Goal: Information Seeking & Learning: Learn about a topic

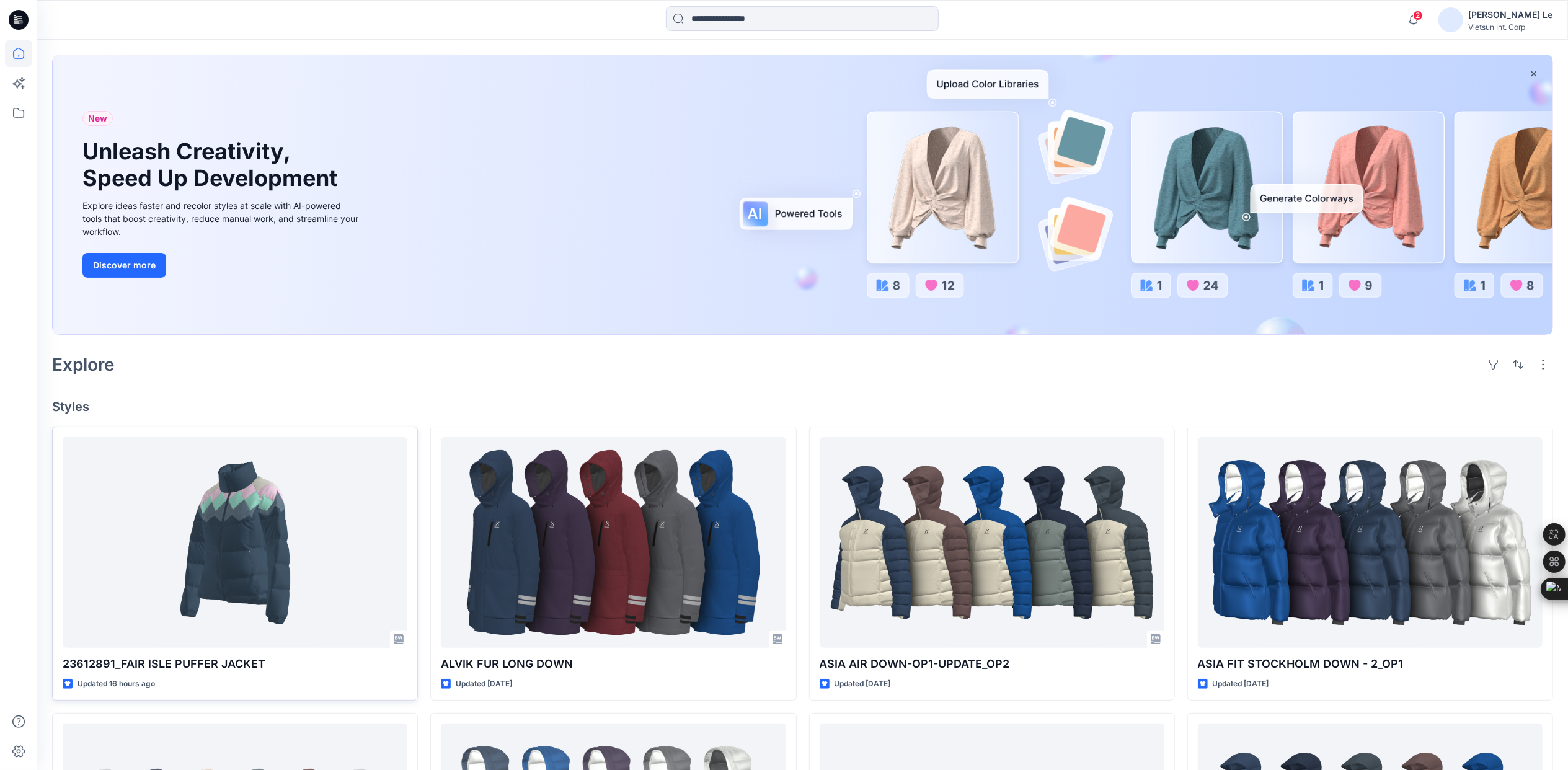
scroll to position [83, 0]
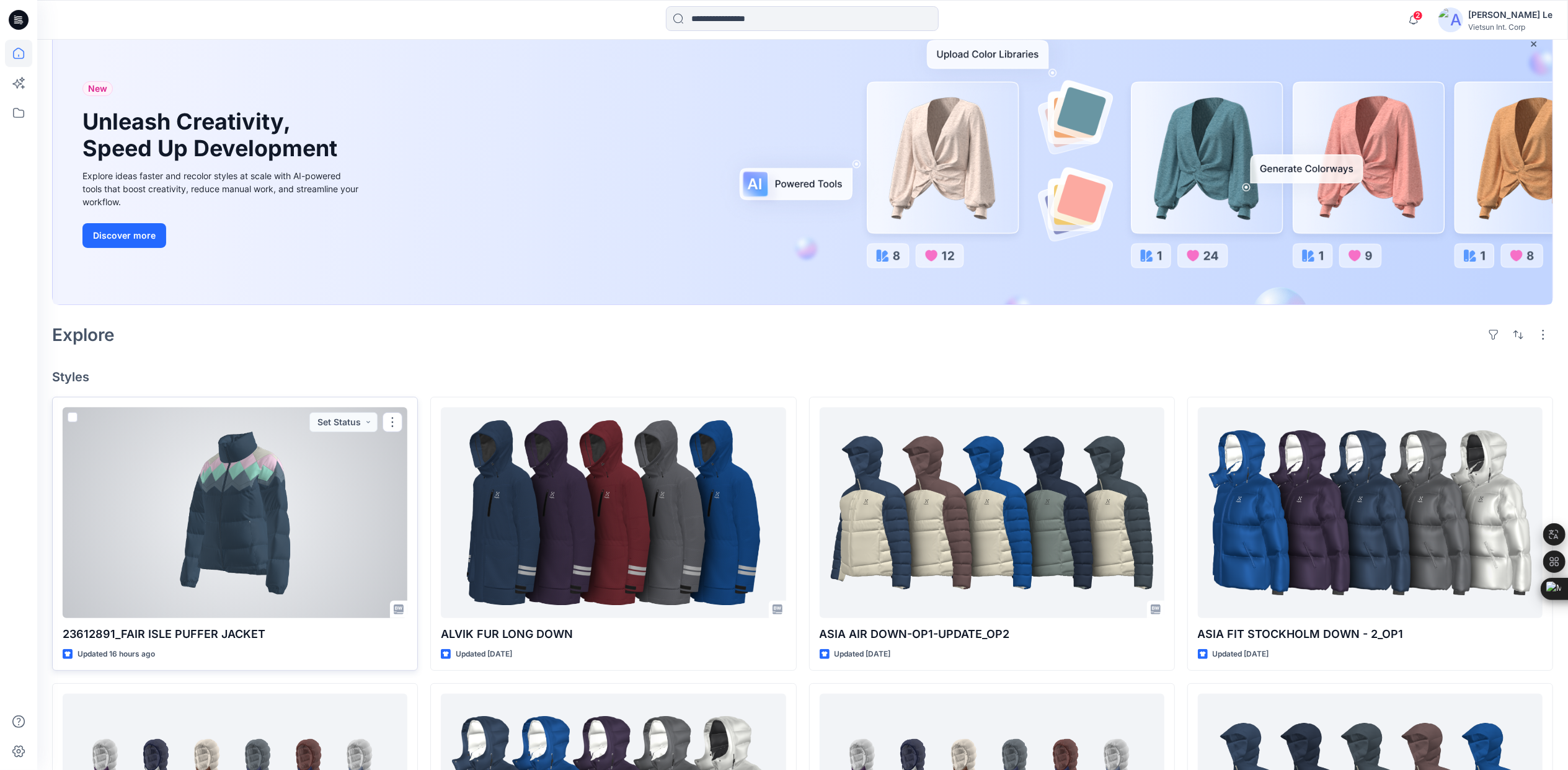
click at [336, 464] on div at bounding box center [234, 513] width 345 height 211
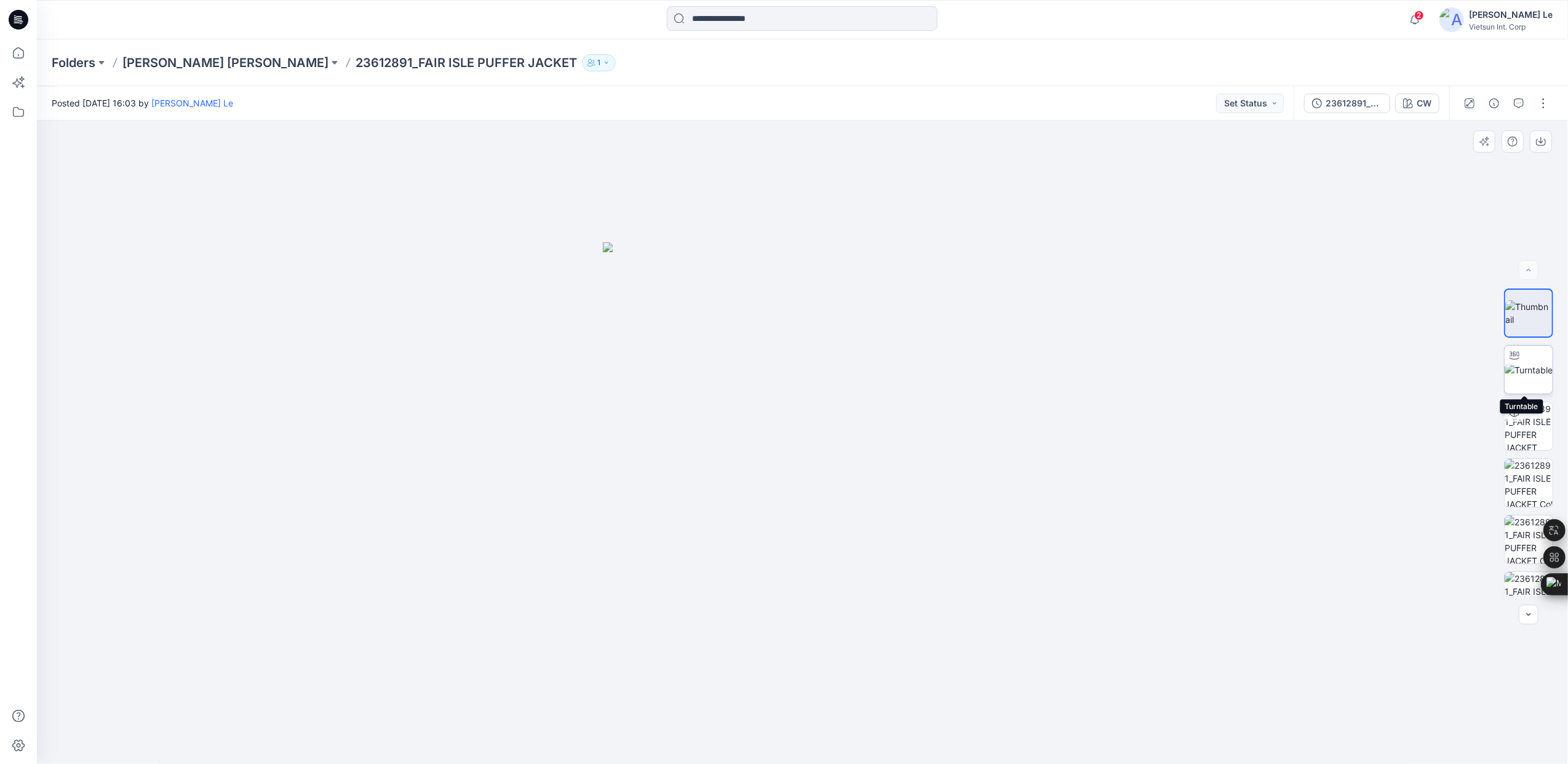
click at [1515, 364] on div at bounding box center [1515, 355] width 20 height 20
drag, startPoint x: 805, startPoint y: 749, endPoint x: 822, endPoint y: 689, distance: 62.4
click at [822, 689] on div at bounding box center [802, 442] width 1531 height 644
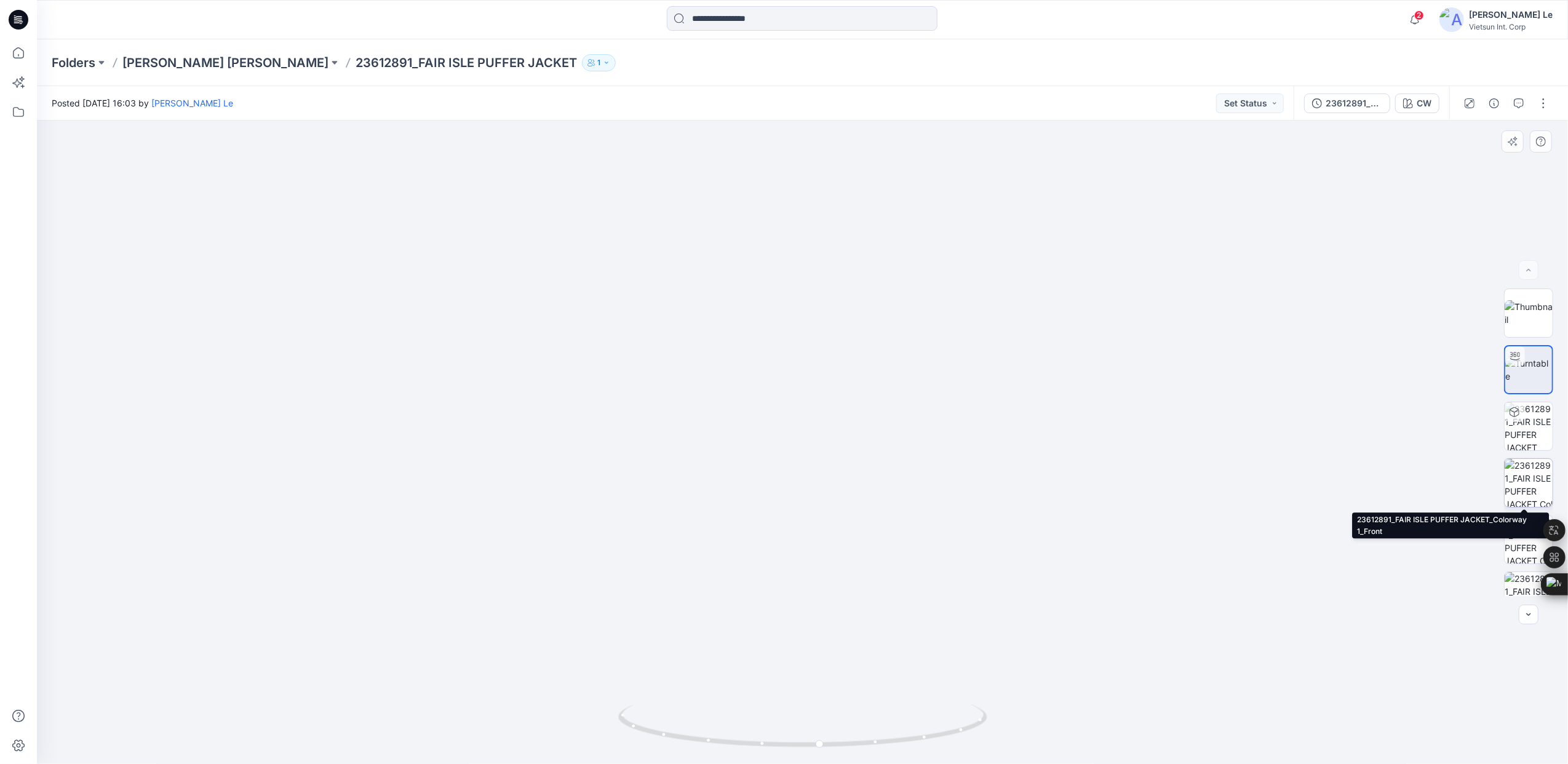
click at [1522, 485] on img at bounding box center [1529, 483] width 48 height 48
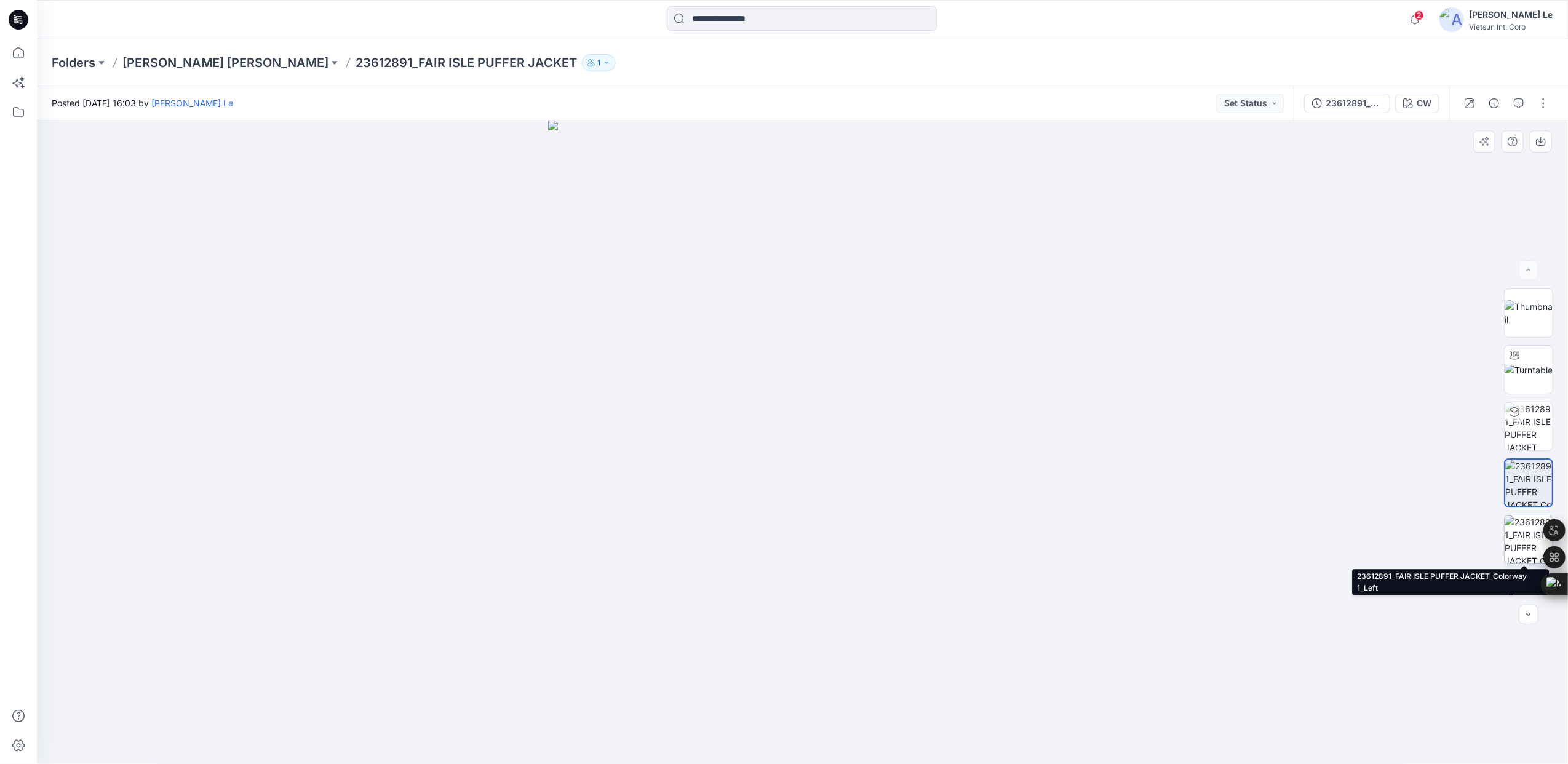
click at [1522, 521] on img at bounding box center [1529, 539] width 48 height 48
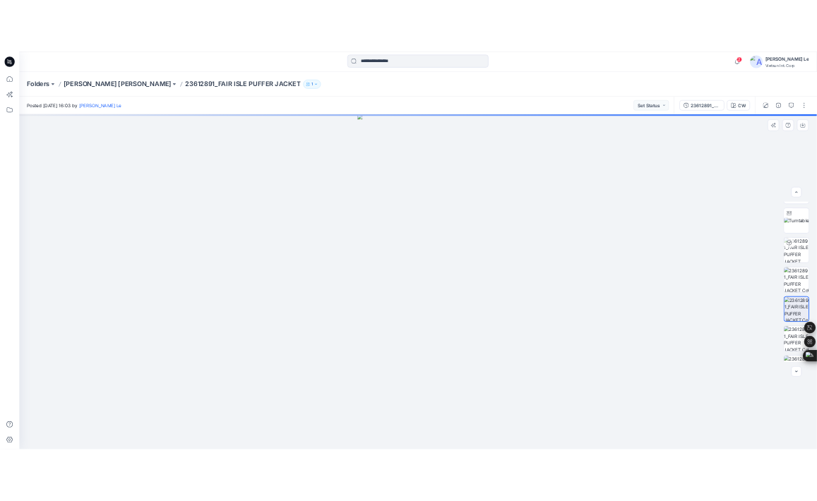
scroll to position [93, 0]
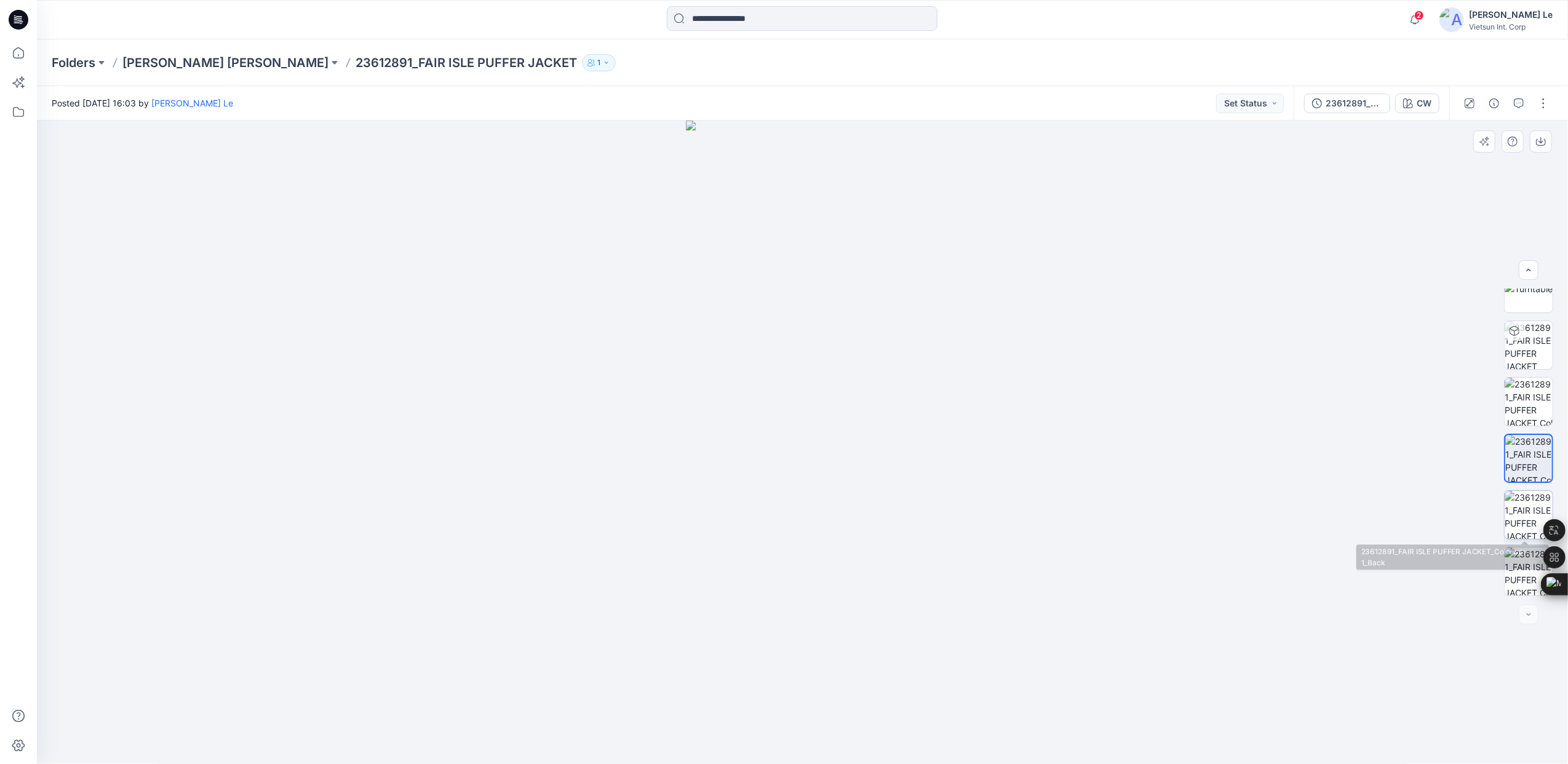
click at [1522, 505] on img at bounding box center [1529, 515] width 48 height 48
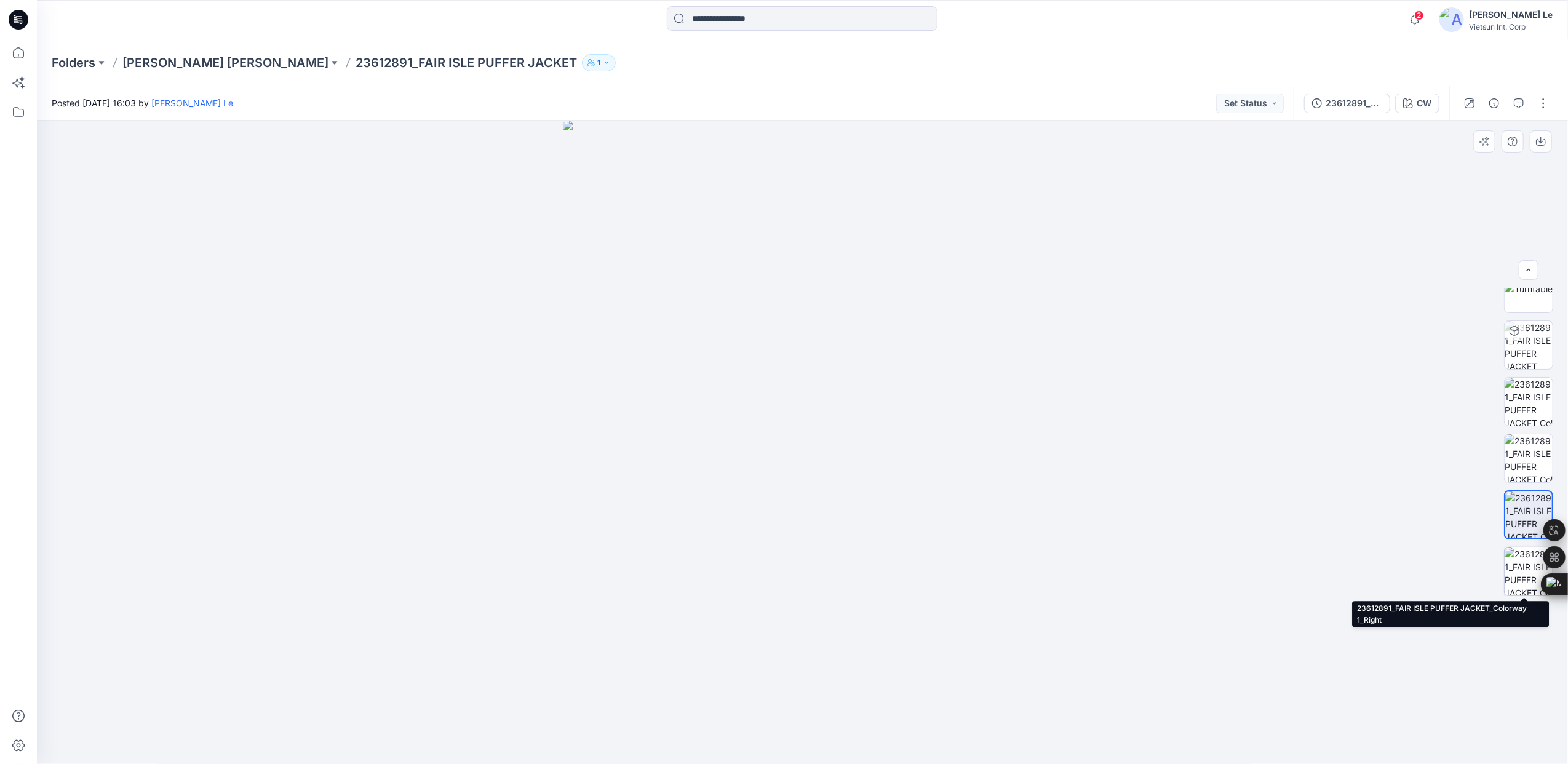
click at [1522, 549] on img at bounding box center [1529, 571] width 48 height 48
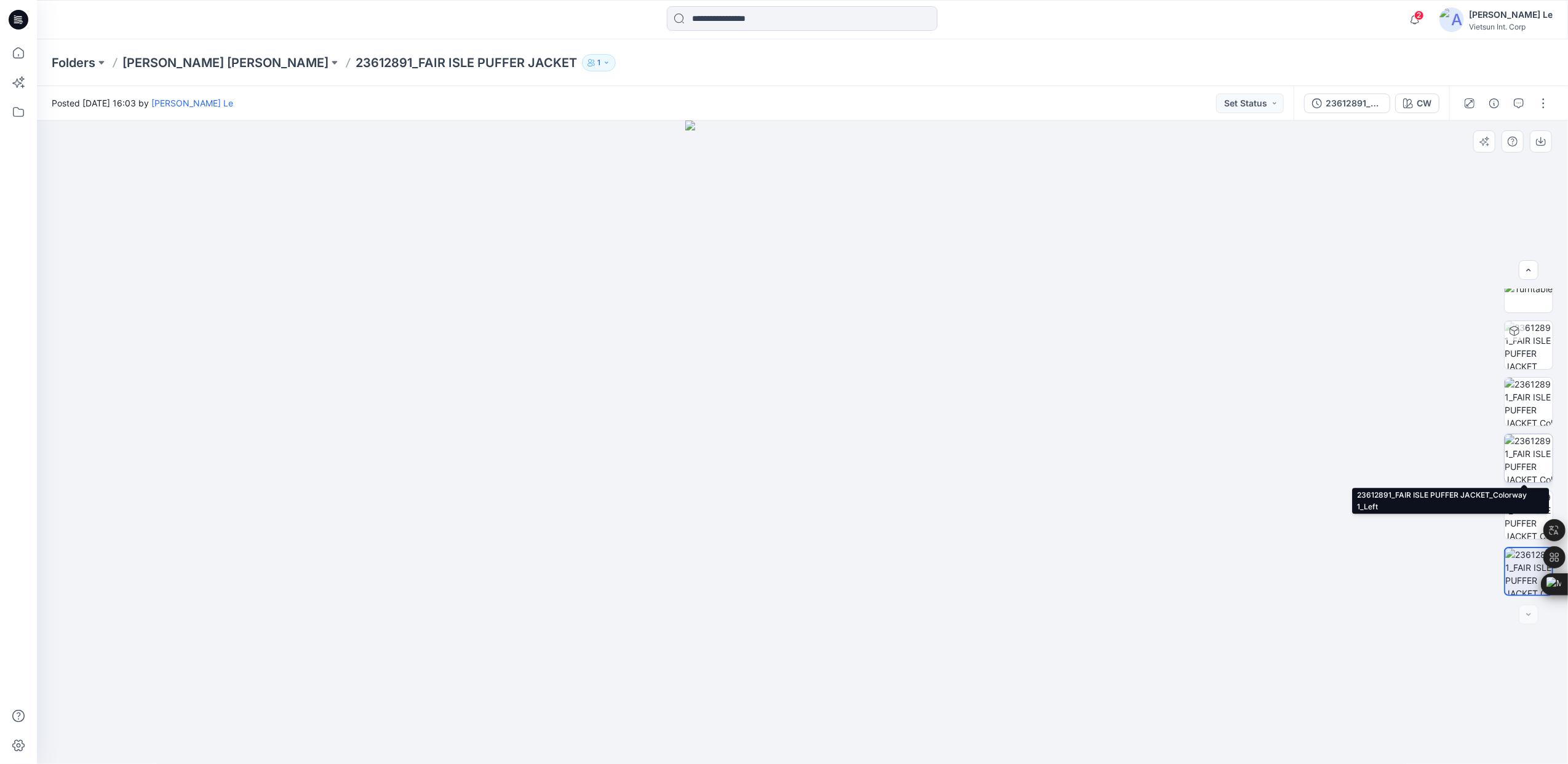
click at [1517, 441] on img at bounding box center [1529, 458] width 48 height 48
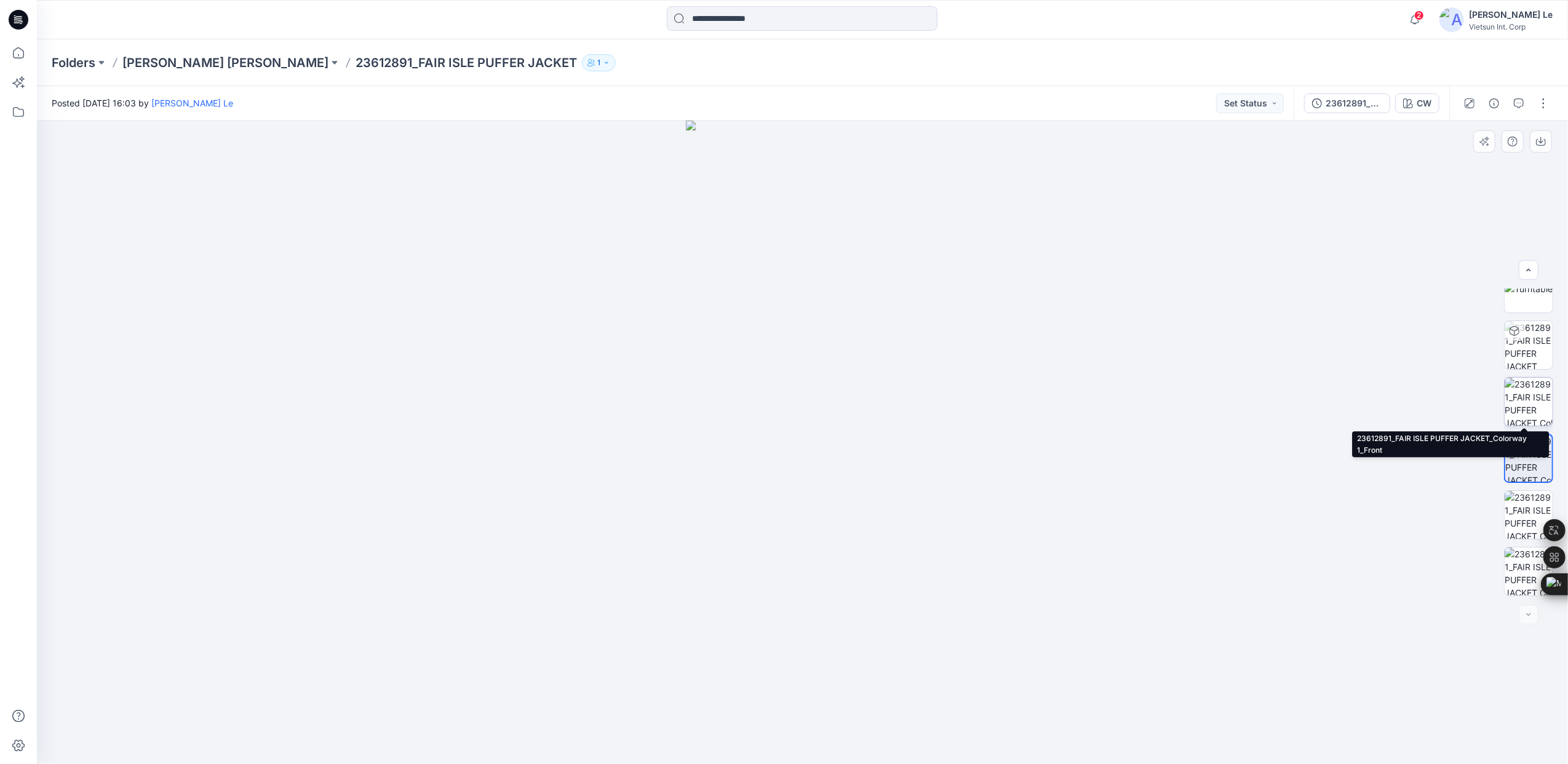
click at [1524, 406] on img at bounding box center [1529, 402] width 48 height 48
drag, startPoint x: 797, startPoint y: 287, endPoint x: 795, endPoint y: 468, distance: 181.0
click at [1427, 15] on icon "button" at bounding box center [1415, 19] width 24 height 24
